Goal: Task Accomplishment & Management: Manage account settings

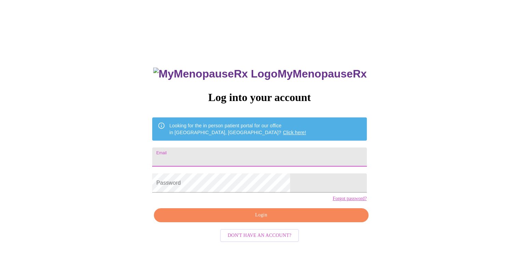
click at [231, 152] on input "Email" at bounding box center [259, 156] width 214 height 19
type input "[EMAIL_ADDRESS][DOMAIN_NAME]"
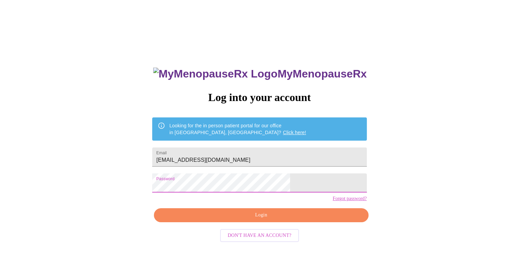
click at [259, 220] on span "Login" at bounding box center [261, 215] width 199 height 9
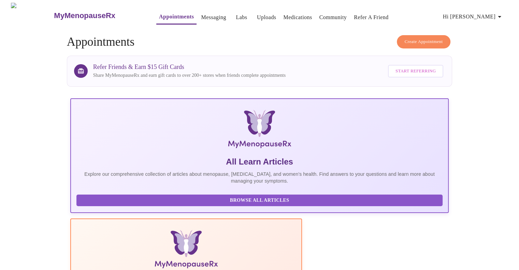
click at [236, 13] on link "Labs" at bounding box center [241, 18] width 11 height 10
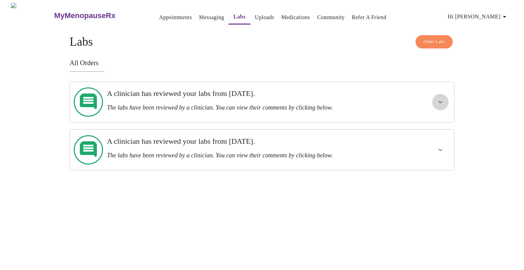
click at [442, 100] on icon "show more" at bounding box center [441, 102] width 8 height 8
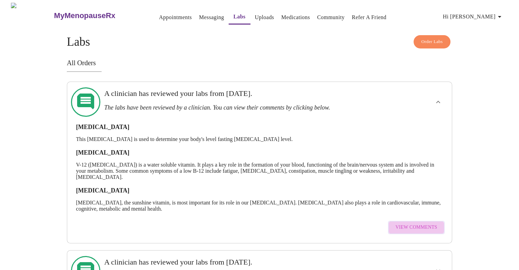
click at [419, 223] on span "View Comments" at bounding box center [417, 227] width 42 height 9
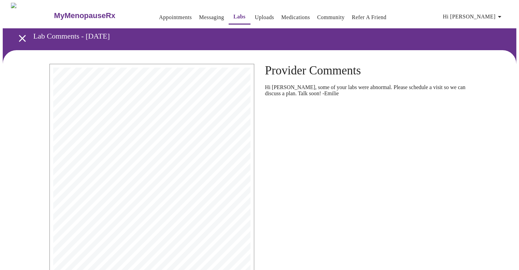
scroll to position [107, 0]
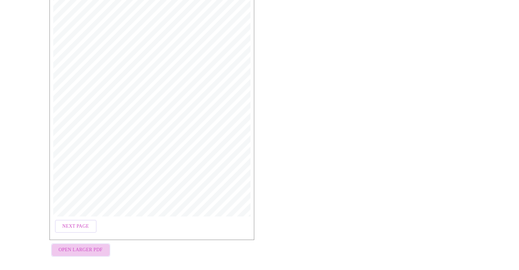
click at [89, 246] on span "Open Larger PDF" at bounding box center [81, 250] width 44 height 9
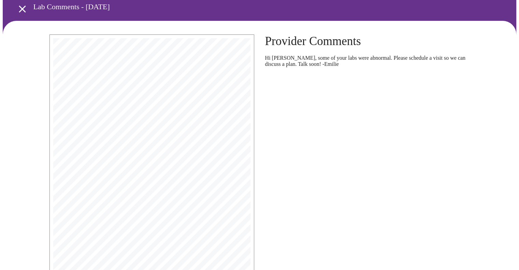
scroll to position [0, 0]
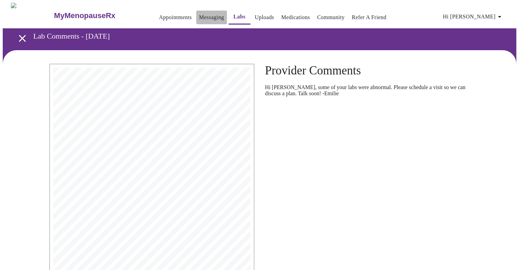
click at [199, 14] on link "Messaging" at bounding box center [211, 18] width 25 height 10
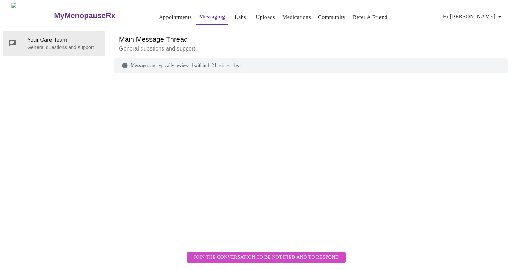
scroll to position [26, 0]
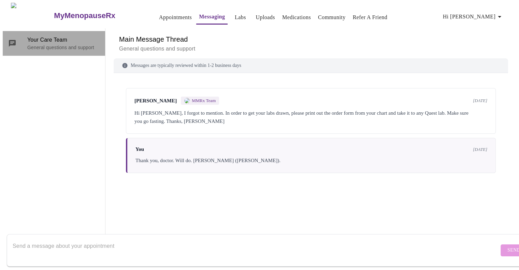
click at [74, 44] on p "General questions and support" at bounding box center [63, 47] width 72 height 7
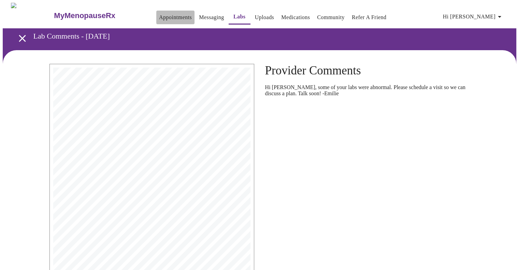
click at [160, 13] on link "Appointments" at bounding box center [175, 18] width 33 height 10
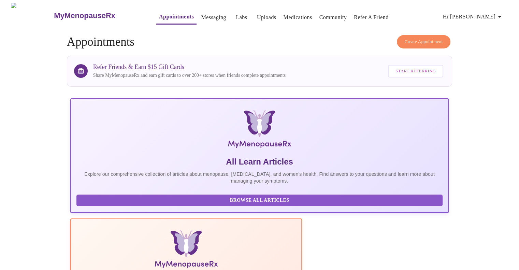
click at [499, 14] on icon "button" at bounding box center [500, 17] width 8 height 8
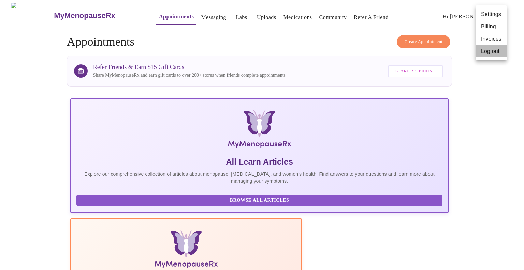
click at [490, 51] on li "Log out" at bounding box center [491, 51] width 31 height 12
